Goal: Communication & Community: Answer question/provide support

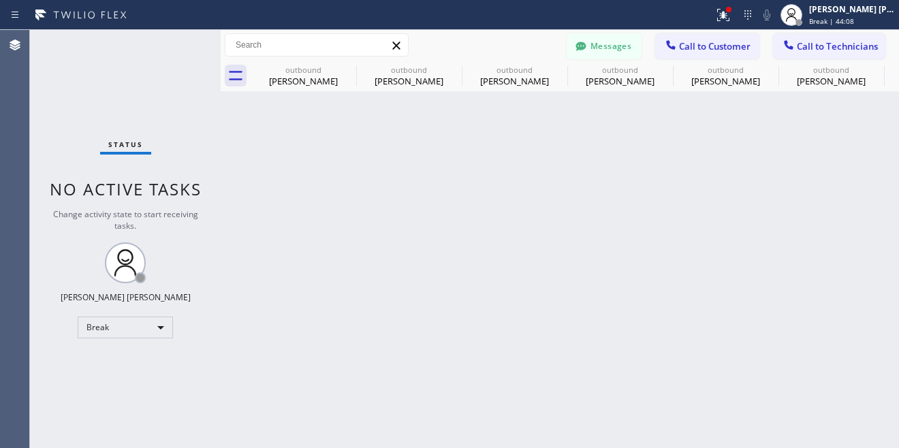
click at [619, 47] on button "Messages" at bounding box center [604, 46] width 75 height 26
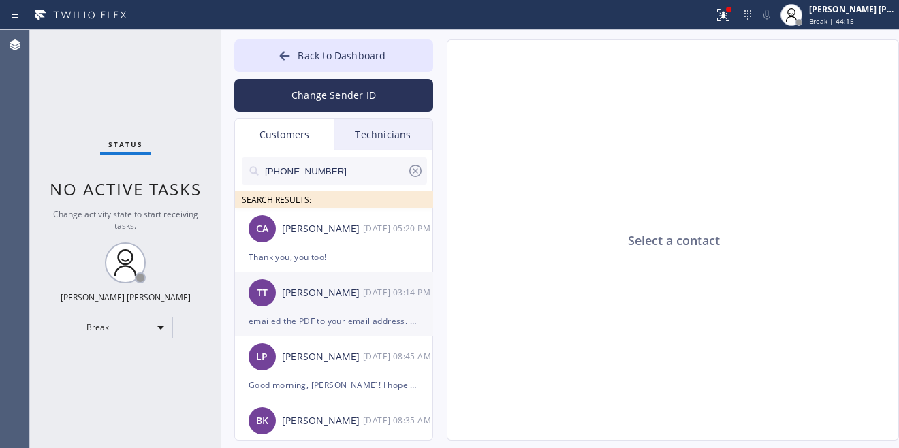
click at [316, 311] on div "TT [PERSON_NAME] [DATE] 03:14 PM" at bounding box center [334, 292] width 199 height 41
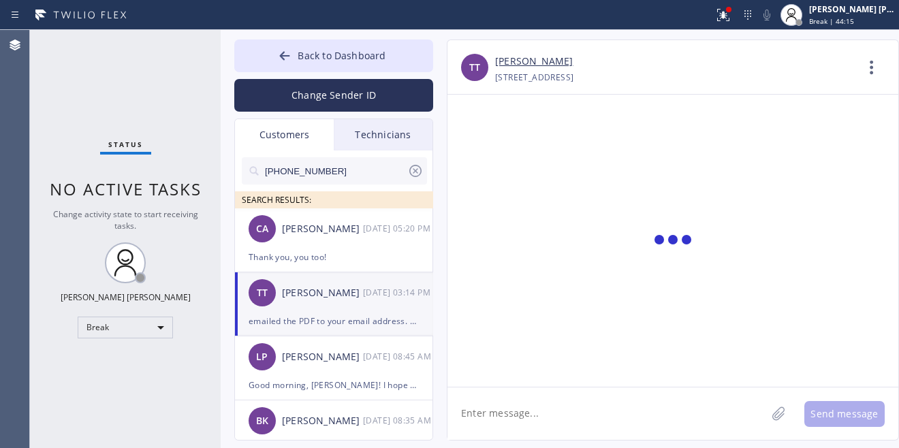
scroll to position [1021, 0]
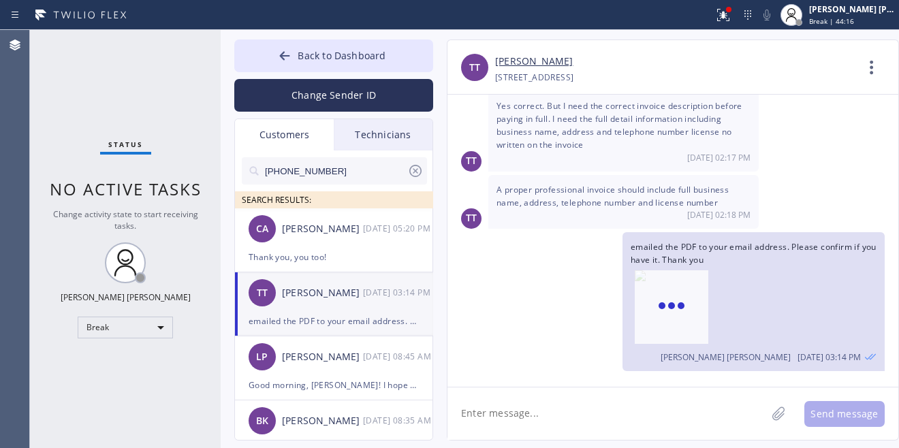
click at [594, 423] on textarea at bounding box center [607, 414] width 319 height 52
type textarea "Good afternoon, [PERSON_NAME]! Hope all is well I am following up on the paymen…"
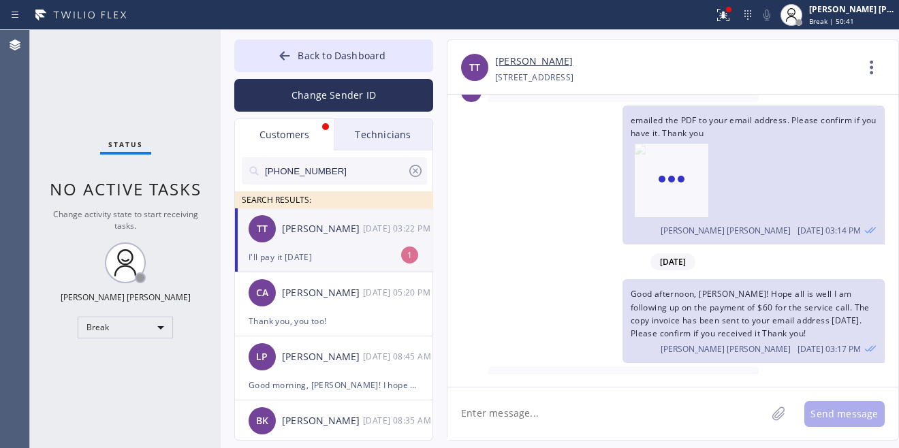
scroll to position [1183, 0]
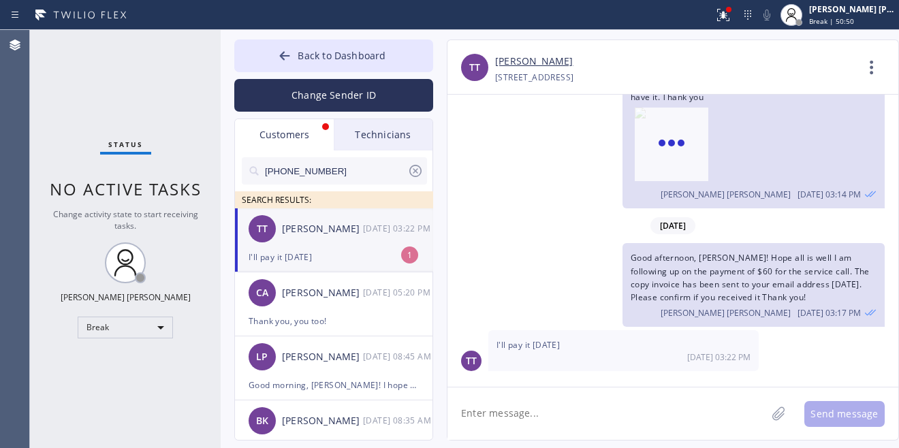
click at [554, 416] on textarea at bounding box center [607, 414] width 319 height 52
type textarea "Noted on this, thank you!"
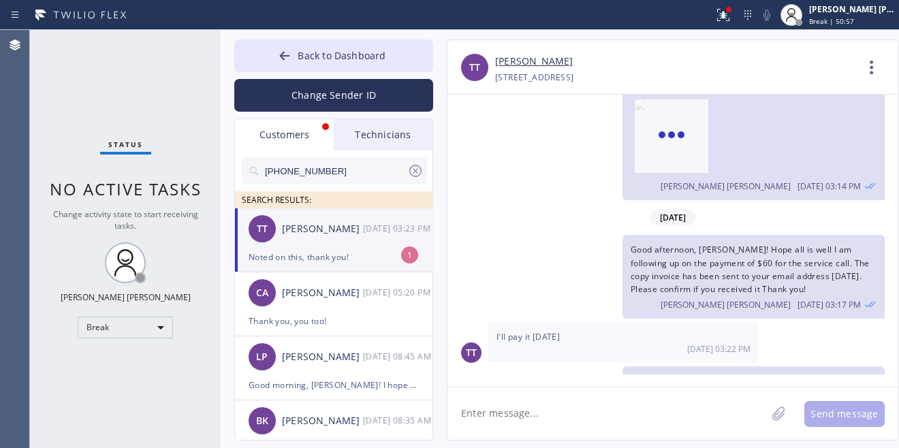
scroll to position [1231, 0]
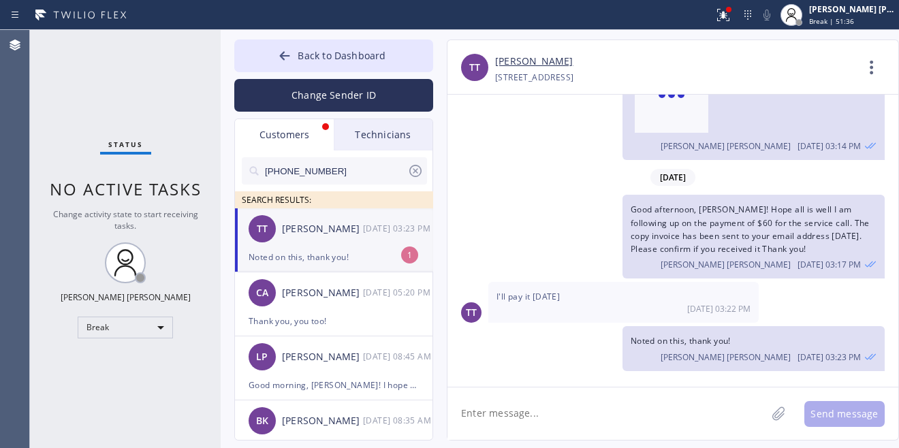
click at [325, 255] on div "Noted on this, thank you!" at bounding box center [334, 257] width 170 height 16
click at [326, 67] on button "Back to Dashboard" at bounding box center [333, 56] width 199 height 33
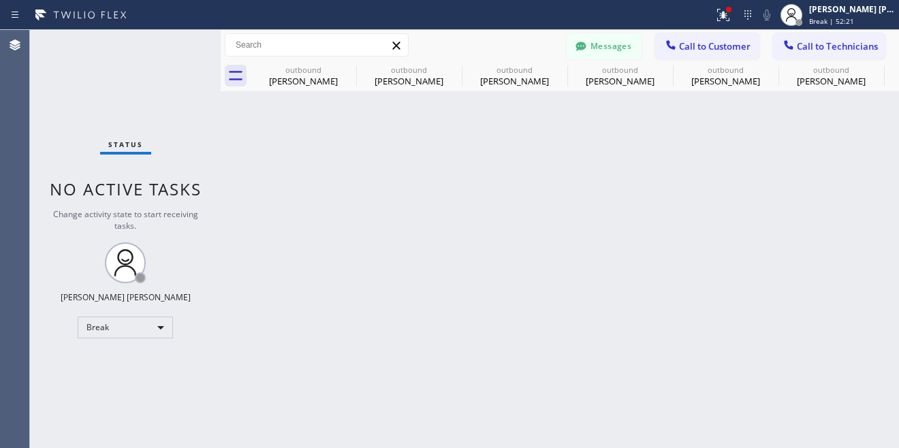
click at [343, 291] on div "Back to Dashboard Change Sender ID Customers Technicians [PHONE_NUMBER] SEARCH …" at bounding box center [560, 239] width 678 height 418
click at [157, 328] on div "Break" at bounding box center [125, 328] width 95 height 22
click at [132, 366] on li "Available" at bounding box center [124, 363] width 93 height 16
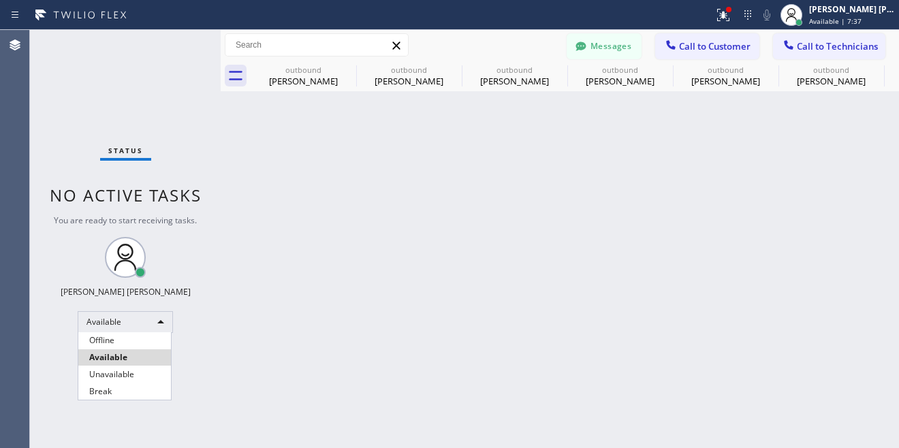
click at [406, 409] on div at bounding box center [449, 224] width 899 height 448
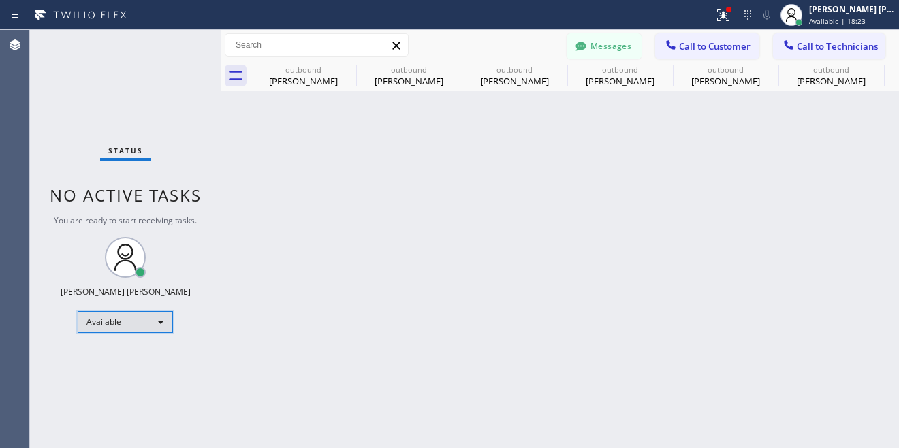
click at [127, 324] on div "Available" at bounding box center [125, 322] width 95 height 22
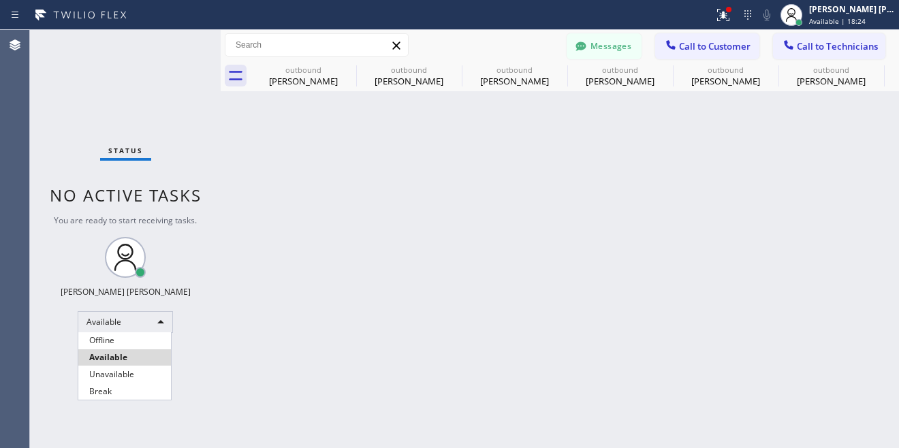
click at [112, 373] on li "Unavailable" at bounding box center [124, 374] width 93 height 16
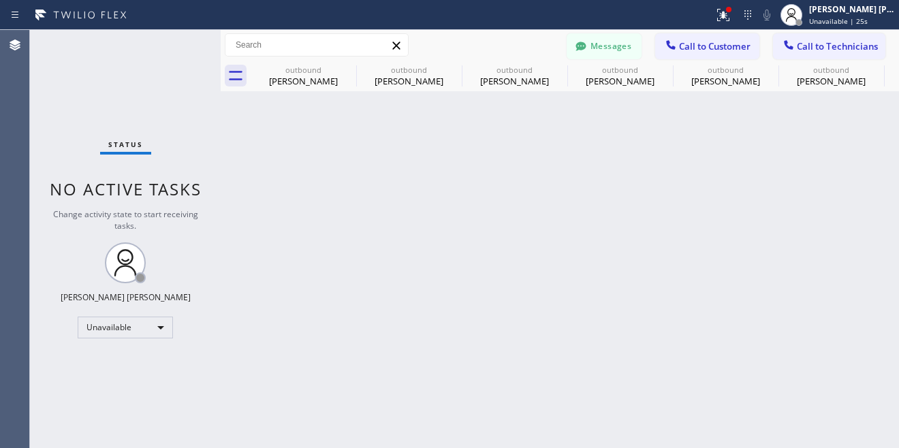
drag, startPoint x: 363, startPoint y: 324, endPoint x: 348, endPoint y: 161, distance: 164.2
click at [363, 324] on div "Back to Dashboard Change Sender ID Customers Technicians [PHONE_NUMBER] SEARCH …" at bounding box center [560, 239] width 678 height 418
click at [349, 161] on div "Back to Dashboard Change Sender ID Customers Technicians [PHONE_NUMBER] SEARCH …" at bounding box center [560, 239] width 678 height 418
click at [555, 273] on div "Back to Dashboard Change Sender ID Customers Technicians [PHONE_NUMBER] SEARCH …" at bounding box center [560, 239] width 678 height 418
click at [129, 332] on div "Unavailable" at bounding box center [125, 328] width 95 height 22
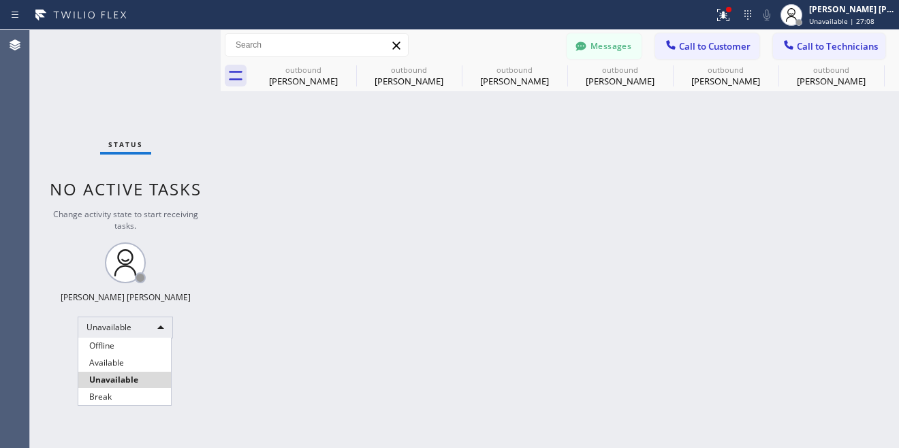
click at [127, 363] on li "Available" at bounding box center [124, 363] width 93 height 16
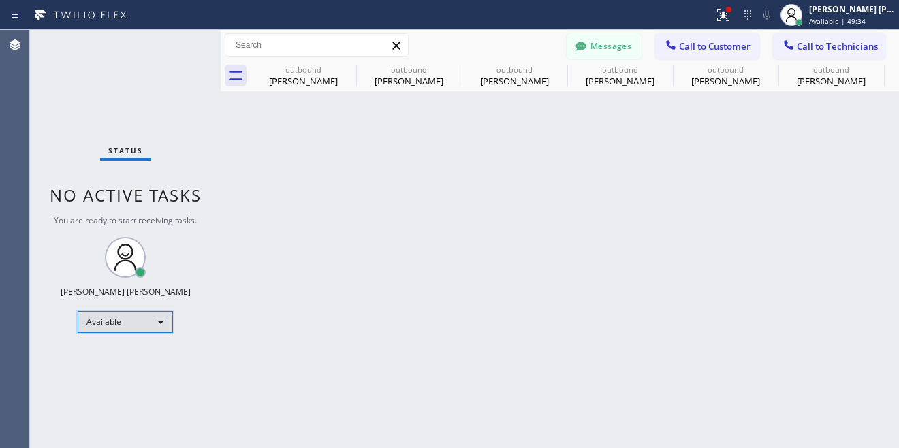
click at [138, 328] on div "Available" at bounding box center [125, 322] width 95 height 22
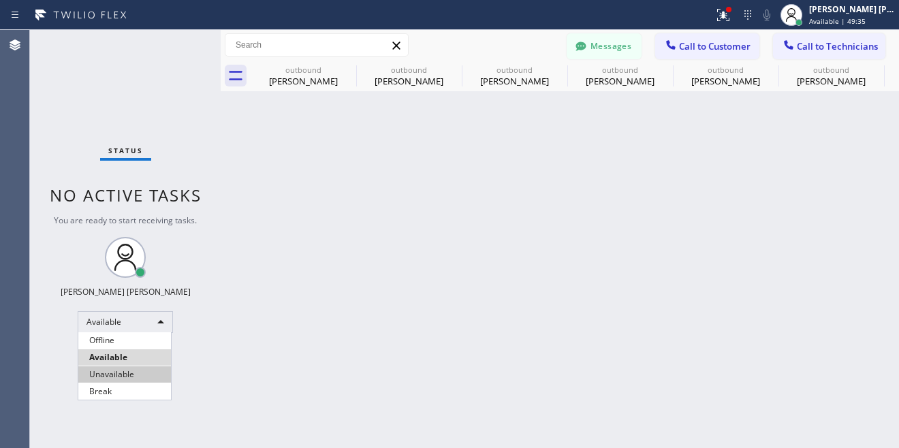
click at [120, 372] on li "Unavailable" at bounding box center [124, 374] width 93 height 16
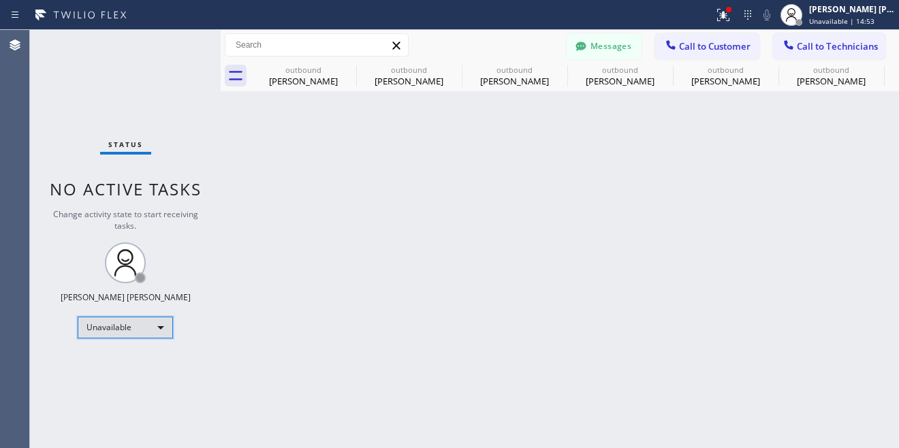
click at [136, 328] on div "Unavailable" at bounding box center [125, 328] width 95 height 22
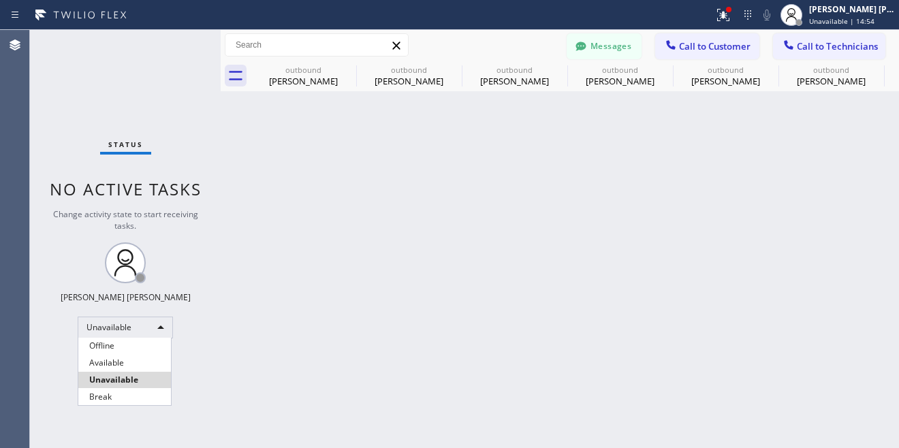
click at [133, 343] on li "Offline" at bounding box center [124, 346] width 93 height 16
